Goal: Task Accomplishment & Management: Manage account settings

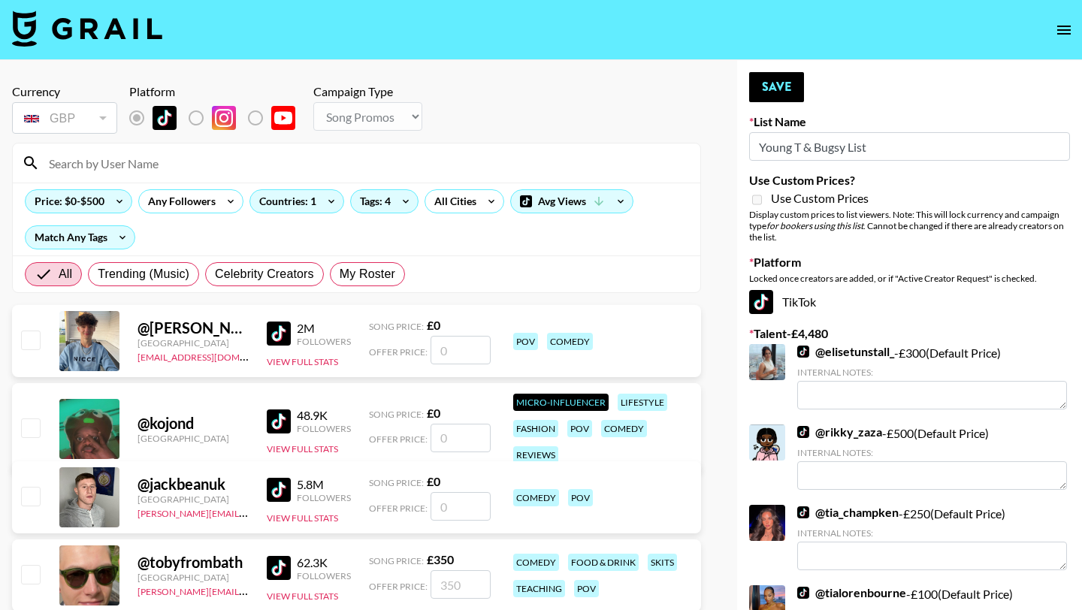
select select "Song"
click at [150, 176] on div at bounding box center [356, 163] width 687 height 39
click at [150, 164] on input at bounding box center [365, 163] width 651 height 24
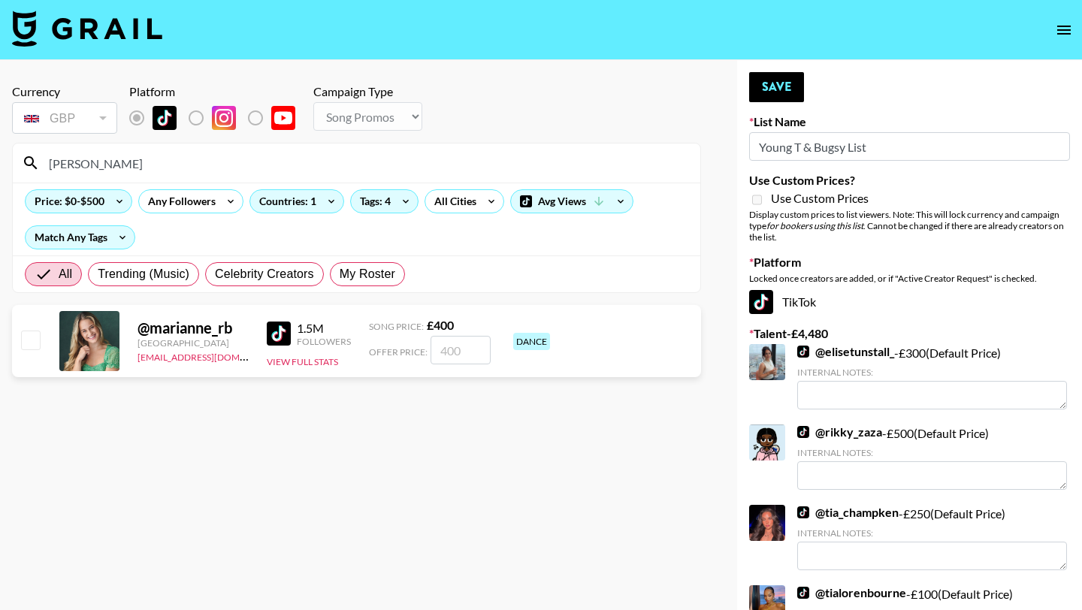
type input "[PERSON_NAME]"
click at [35, 333] on input "checkbox" at bounding box center [30, 340] width 18 height 18
checkbox input "true"
type input "400"
click at [757, 95] on button "Save" at bounding box center [776, 87] width 55 height 30
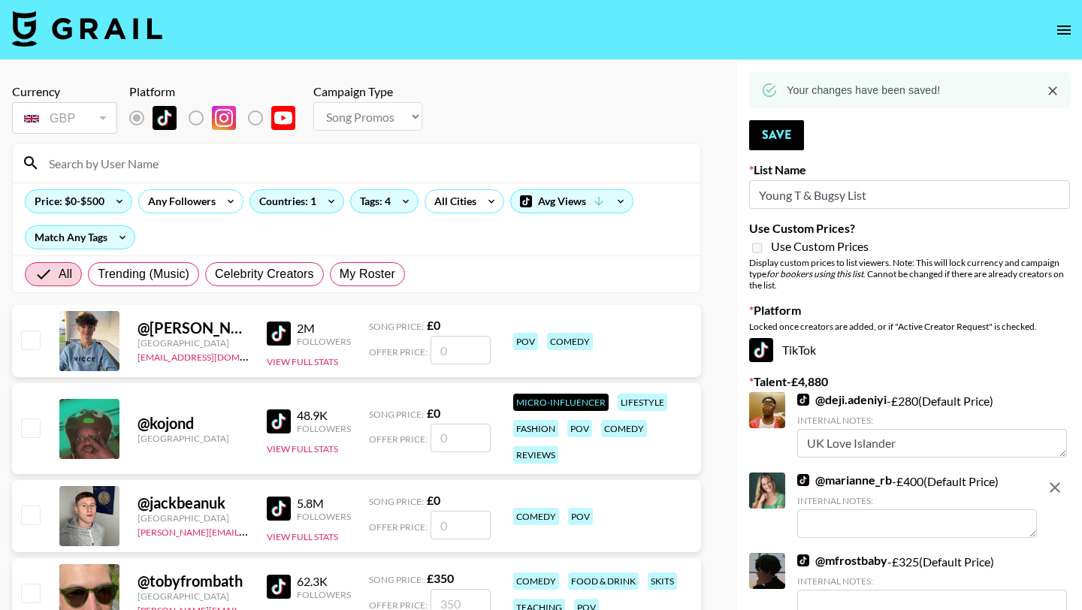
click at [199, 168] on input at bounding box center [365, 163] width 651 height 24
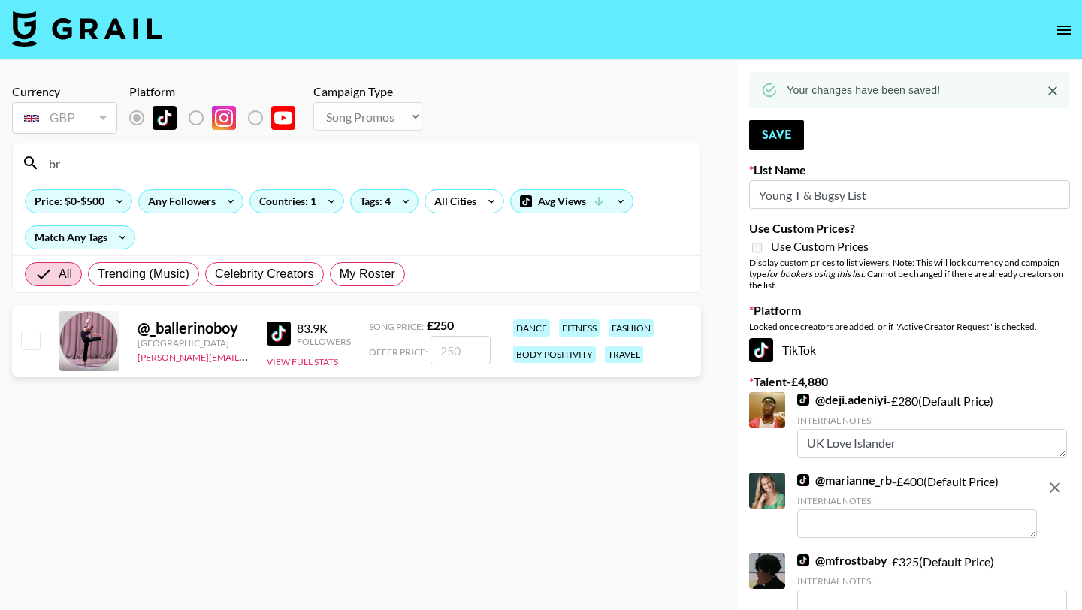
type input "b"
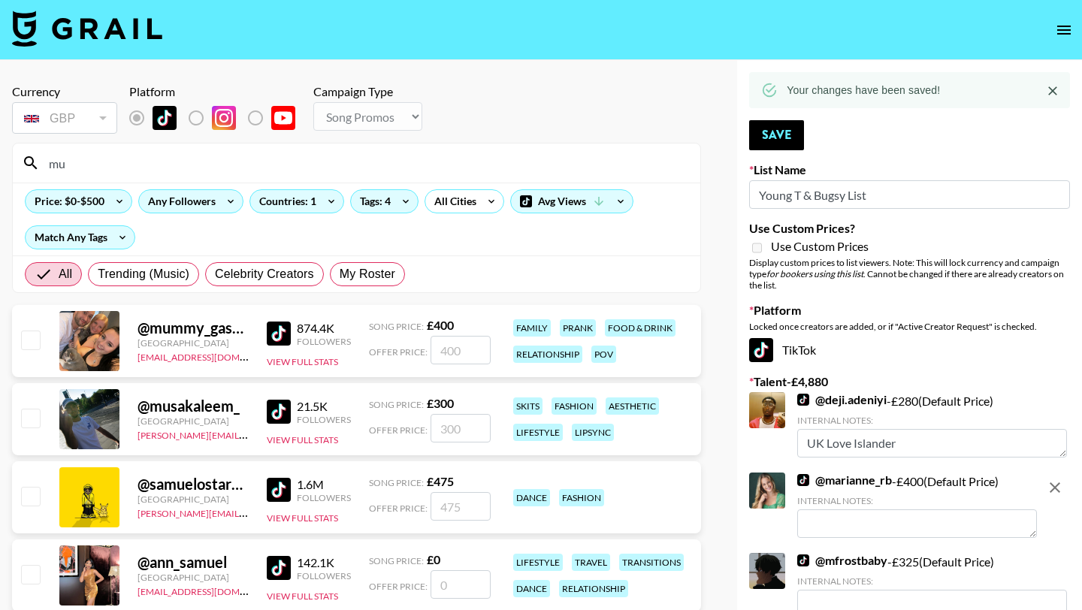
type input "m"
